Goal: Navigation & Orientation: Find specific page/section

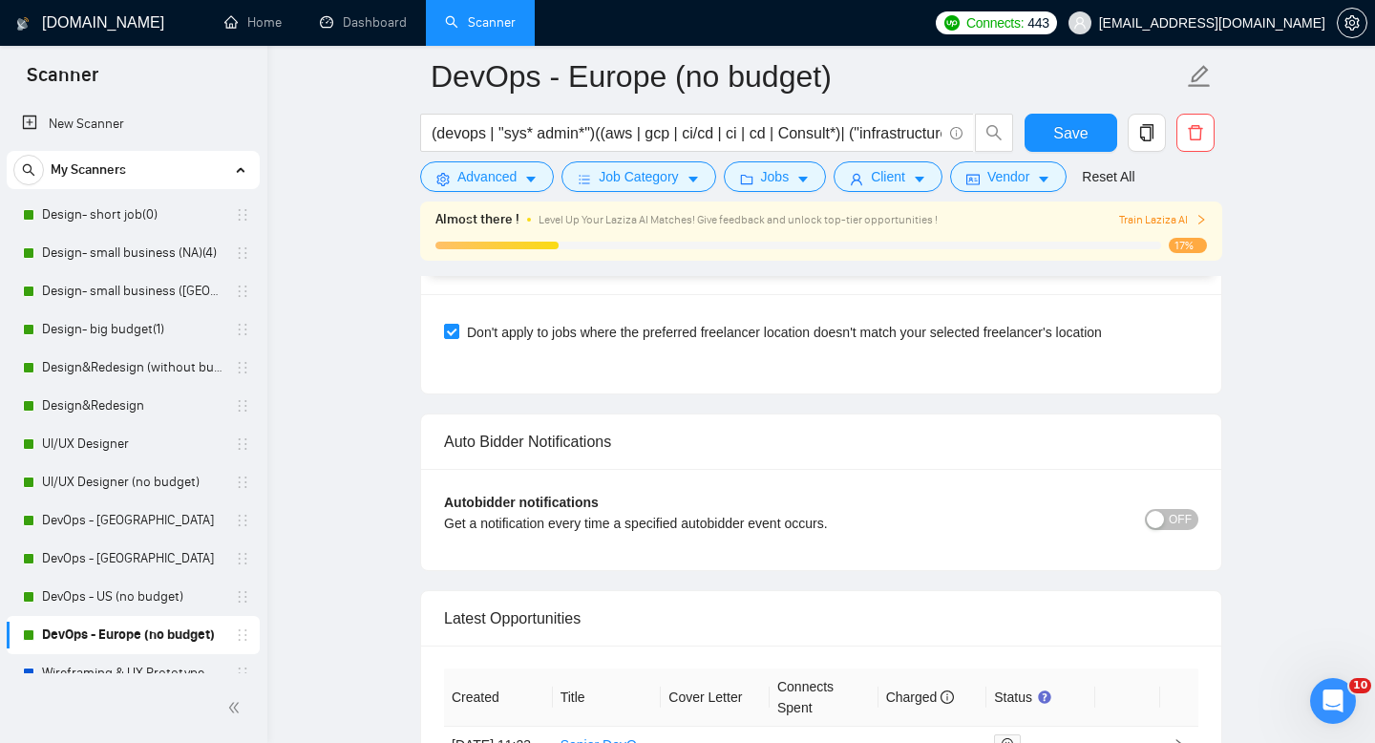
scroll to position [148, 0]
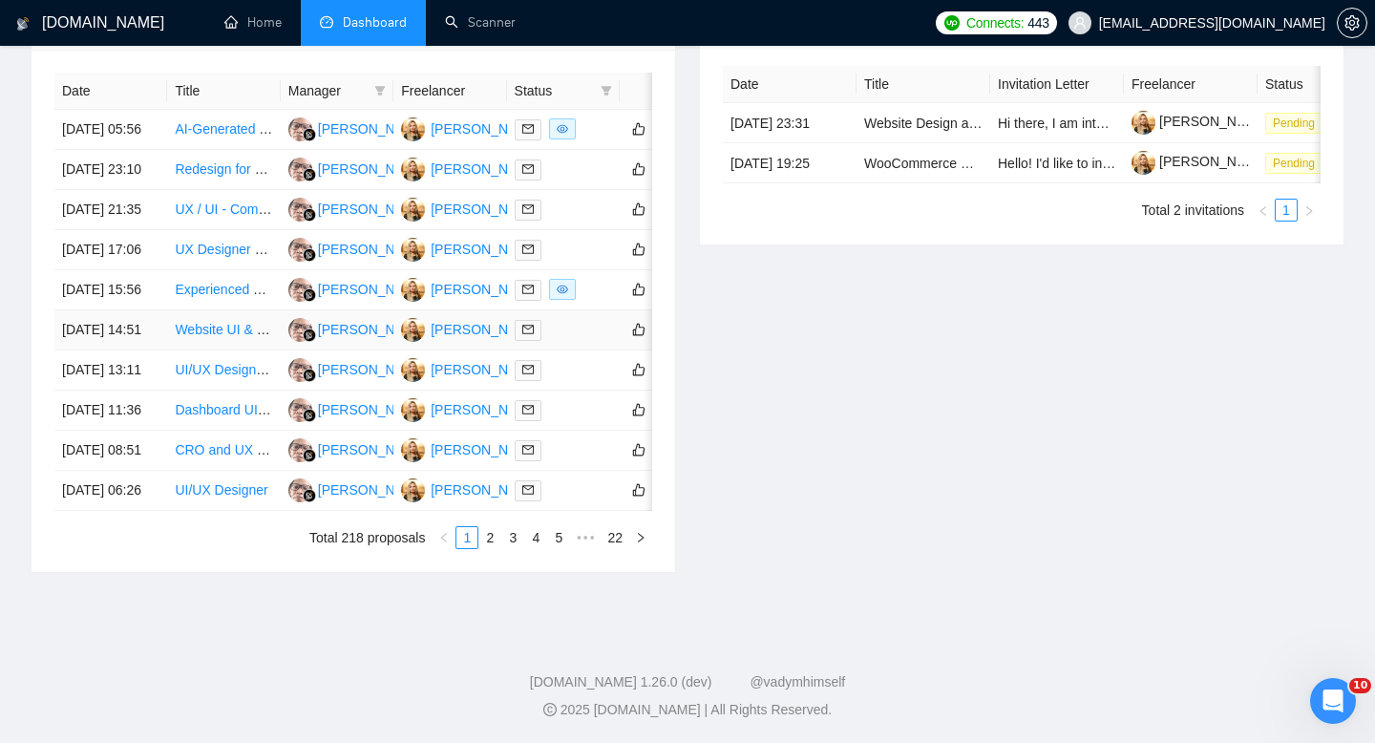
scroll to position [1001, 0]
click at [488, 538] on link "2" at bounding box center [489, 537] width 21 height 21
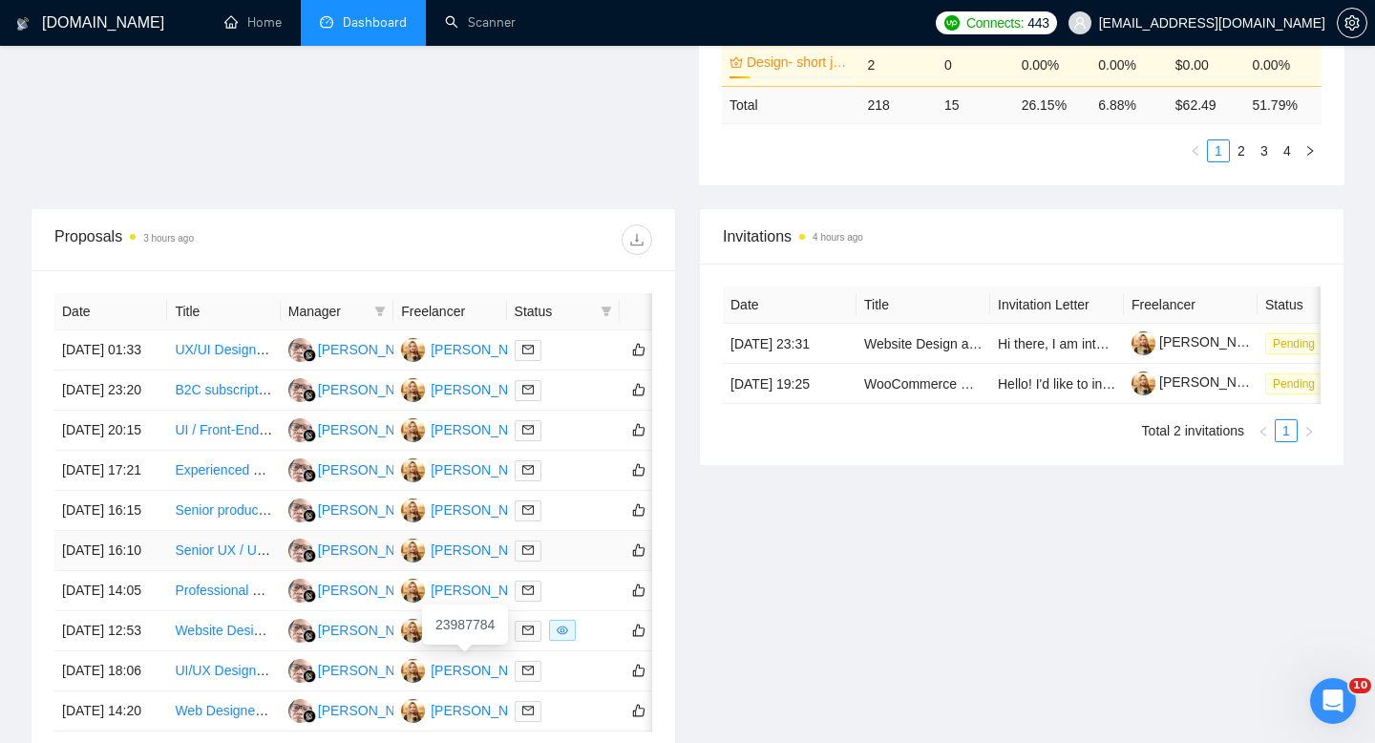
scroll to position [557, 0]
